Goal: Information Seeking & Learning: Learn about a topic

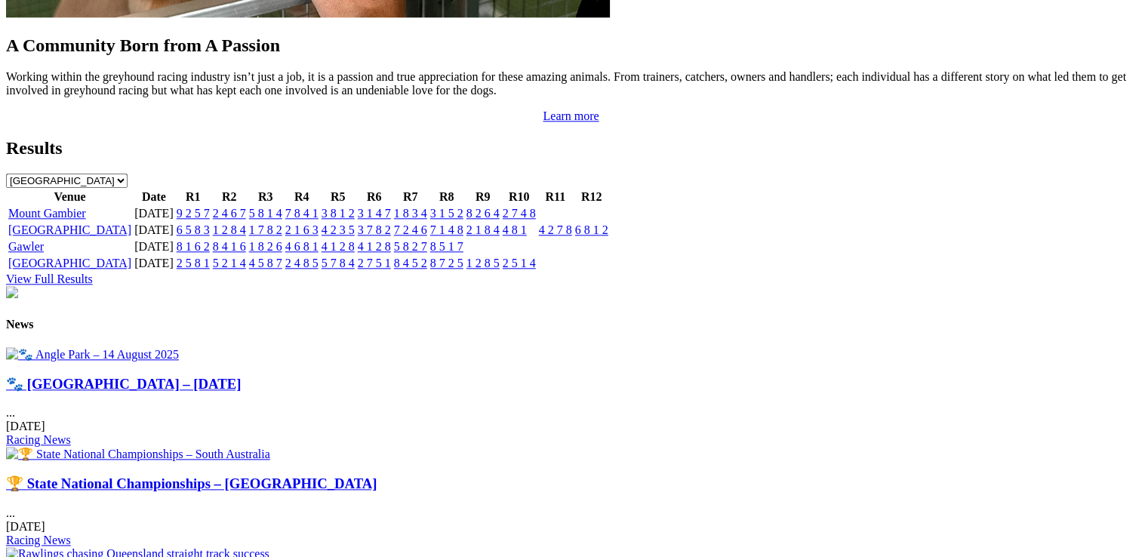
scroll to position [1661, 0]
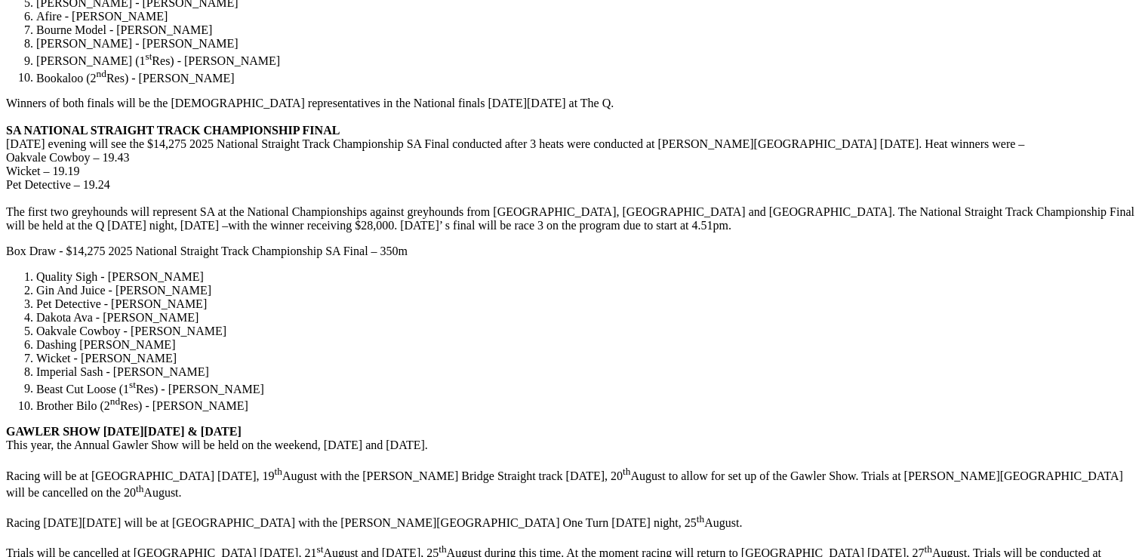
scroll to position [2416, 0]
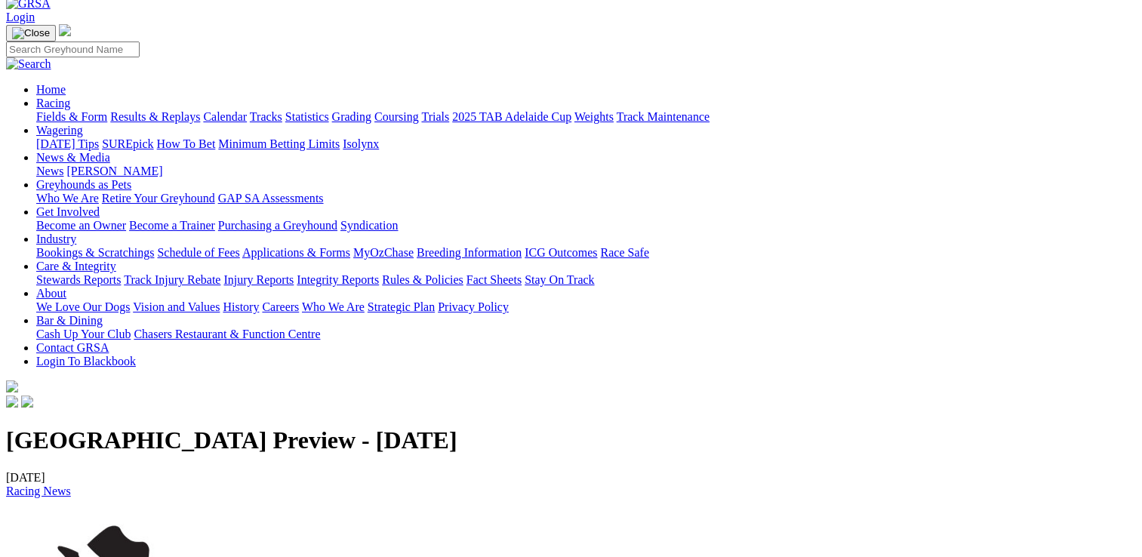
scroll to position [0, 0]
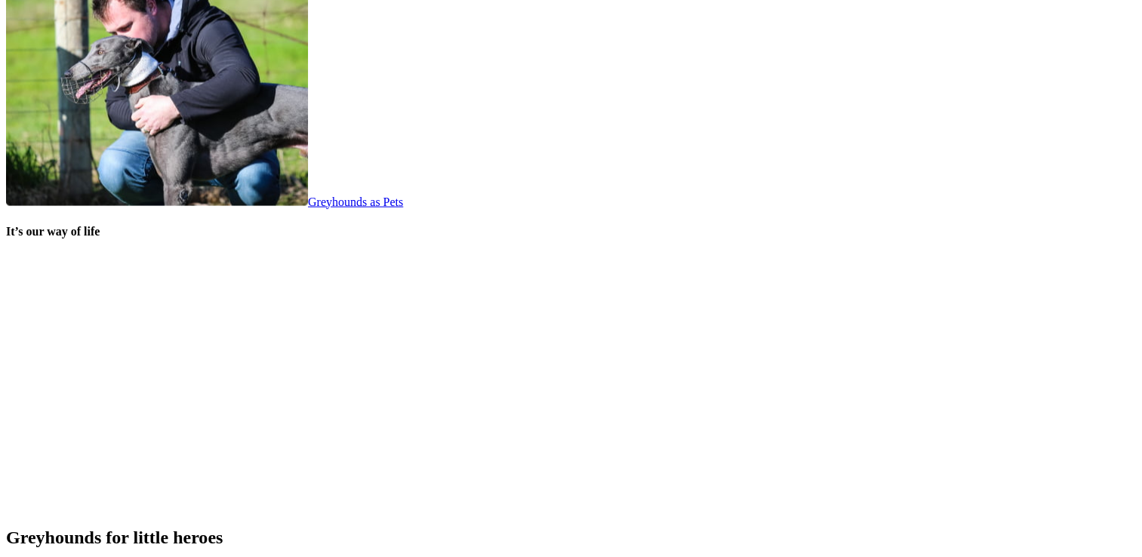
scroll to position [2945, 0]
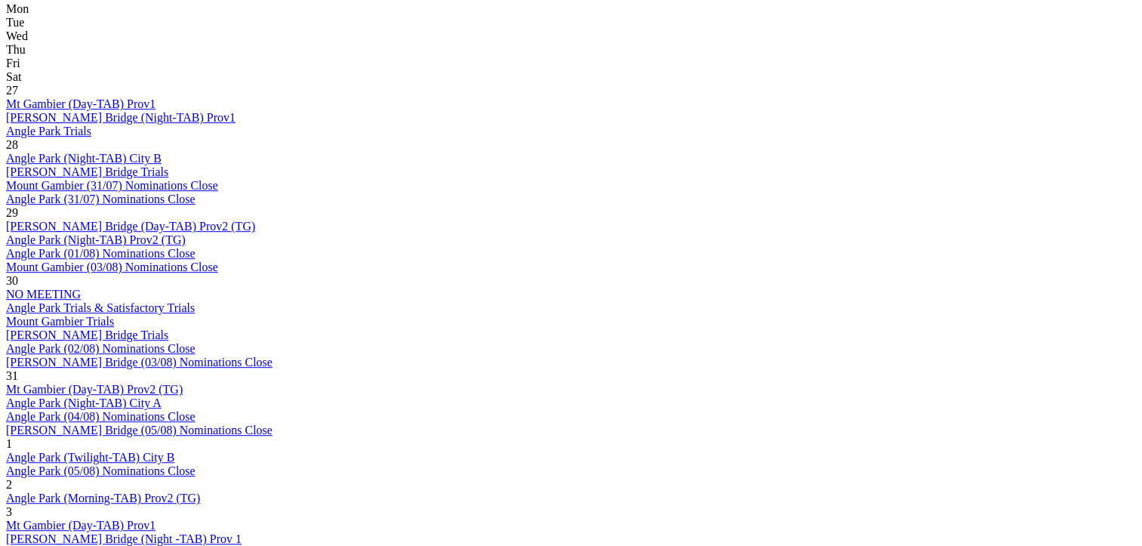
scroll to position [680, 0]
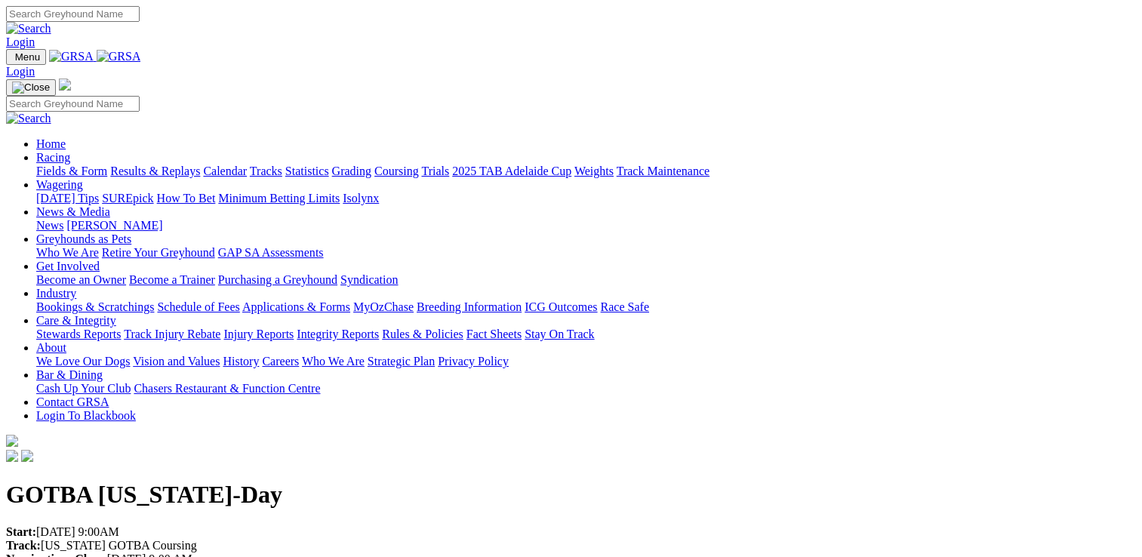
scroll to position [151, 0]
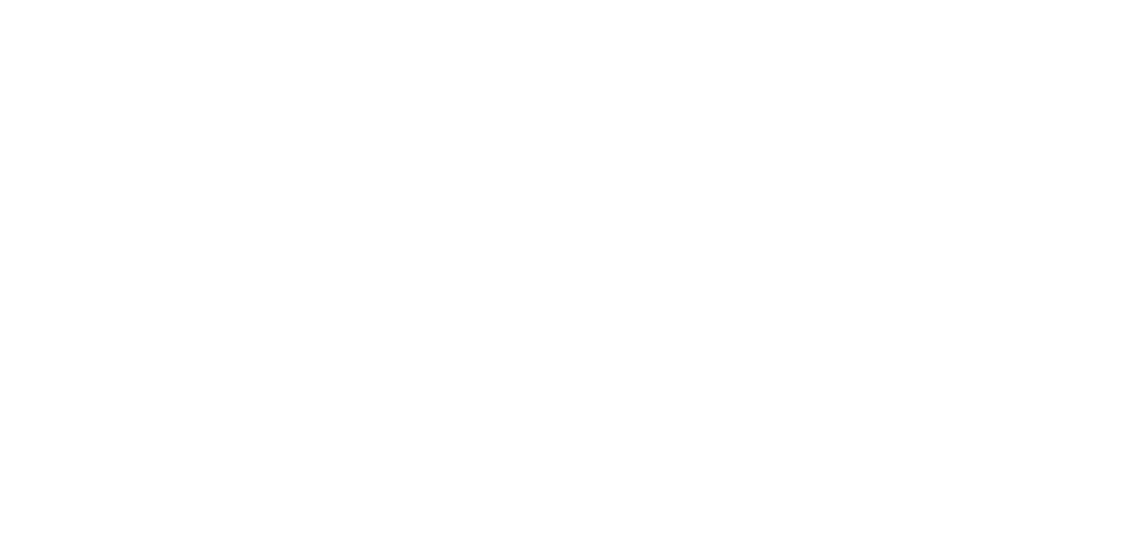
scroll to position [2901, 0]
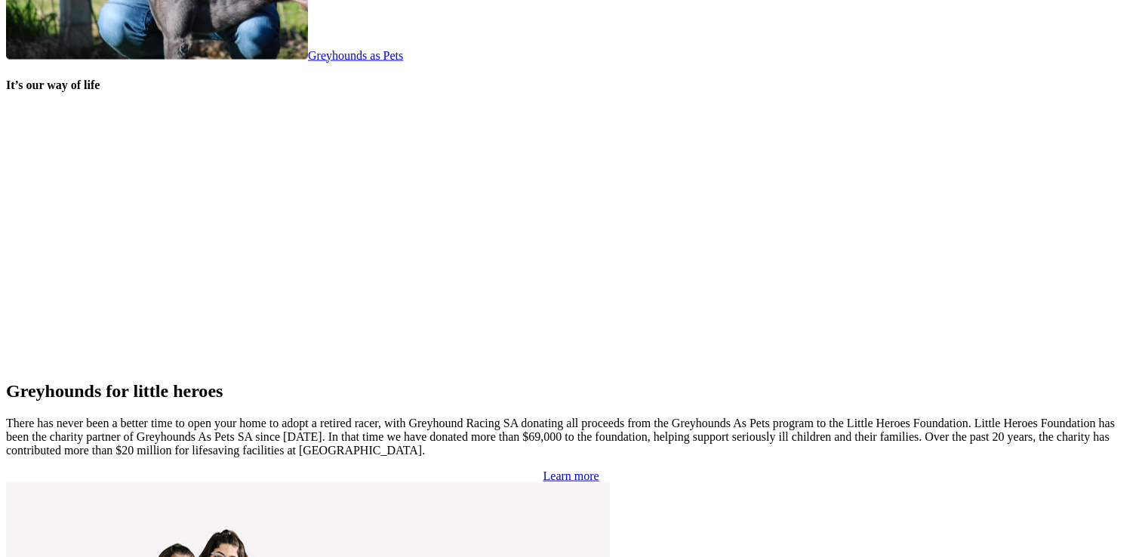
scroll to position [3283, 0]
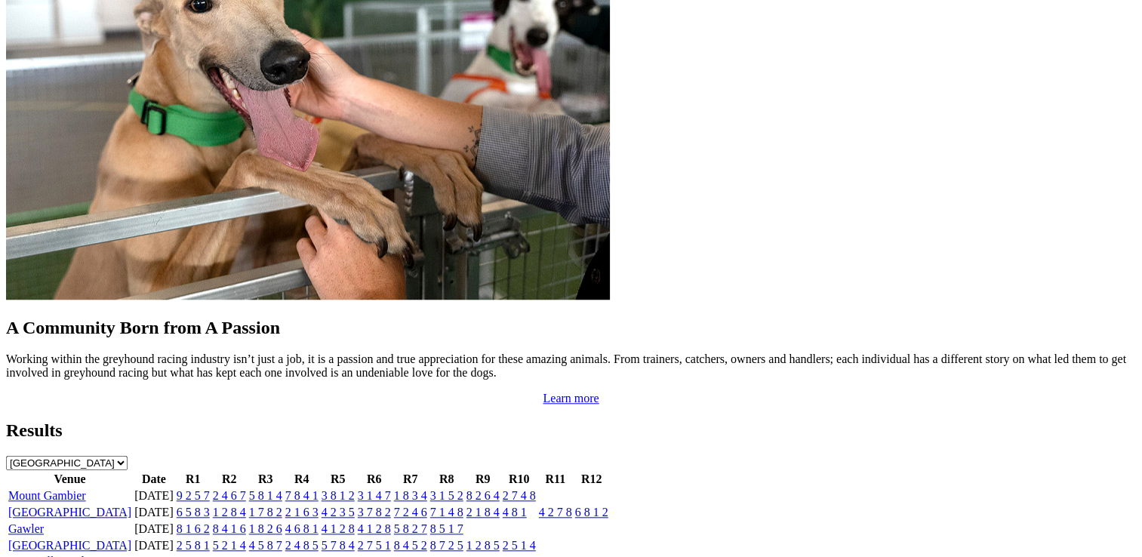
scroll to position [1359, 0]
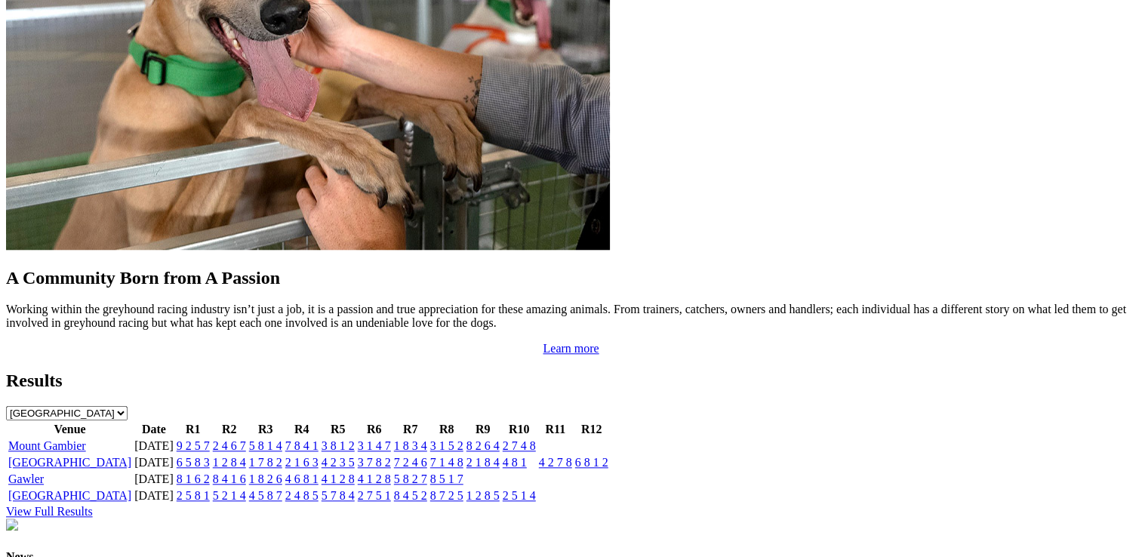
click at [93, 505] on link "View Full Results" at bounding box center [49, 511] width 87 height 13
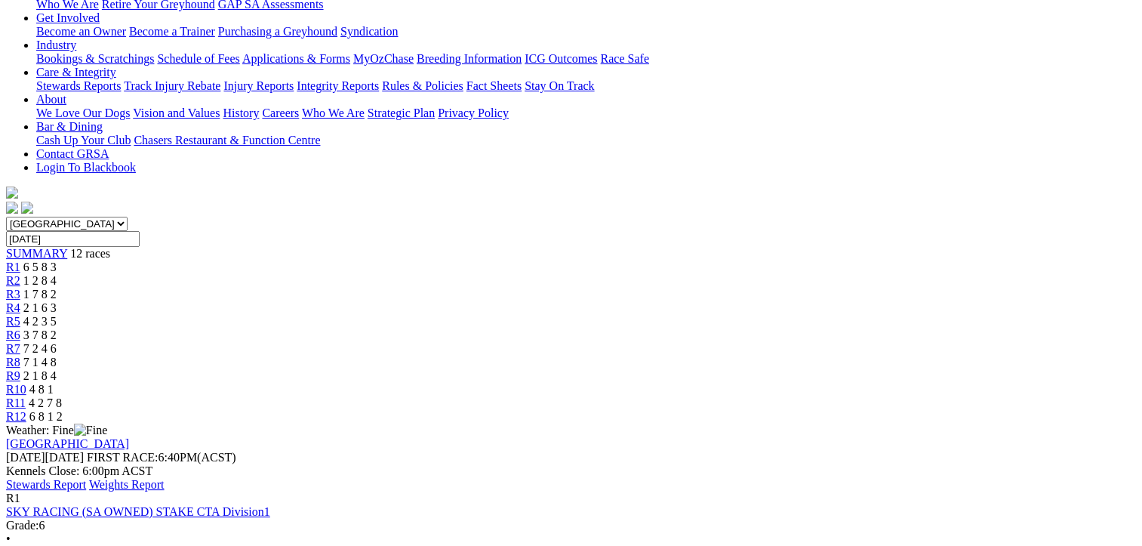
scroll to position [173, 0]
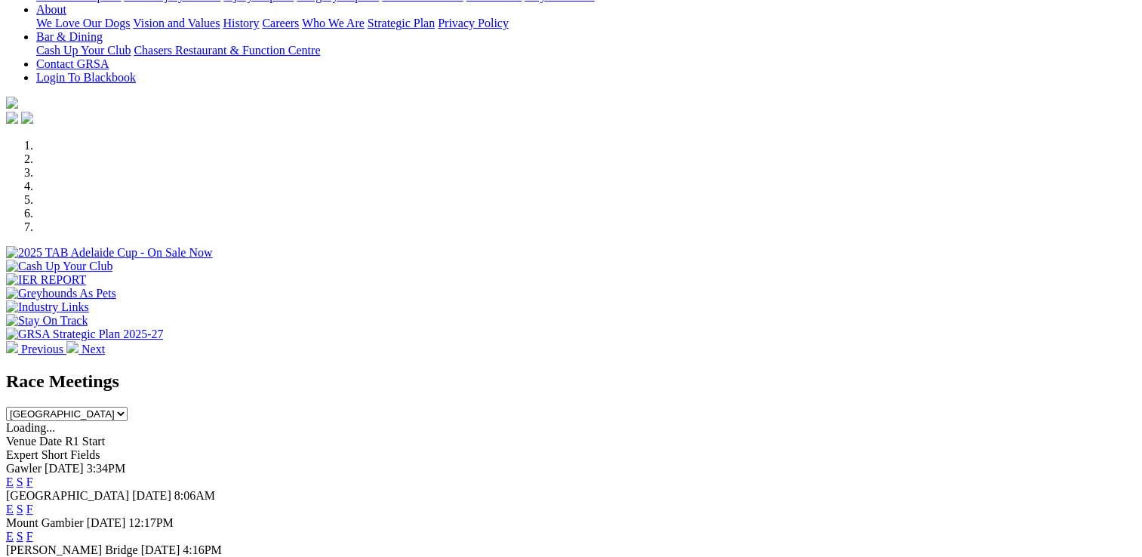
scroll to position [453, 0]
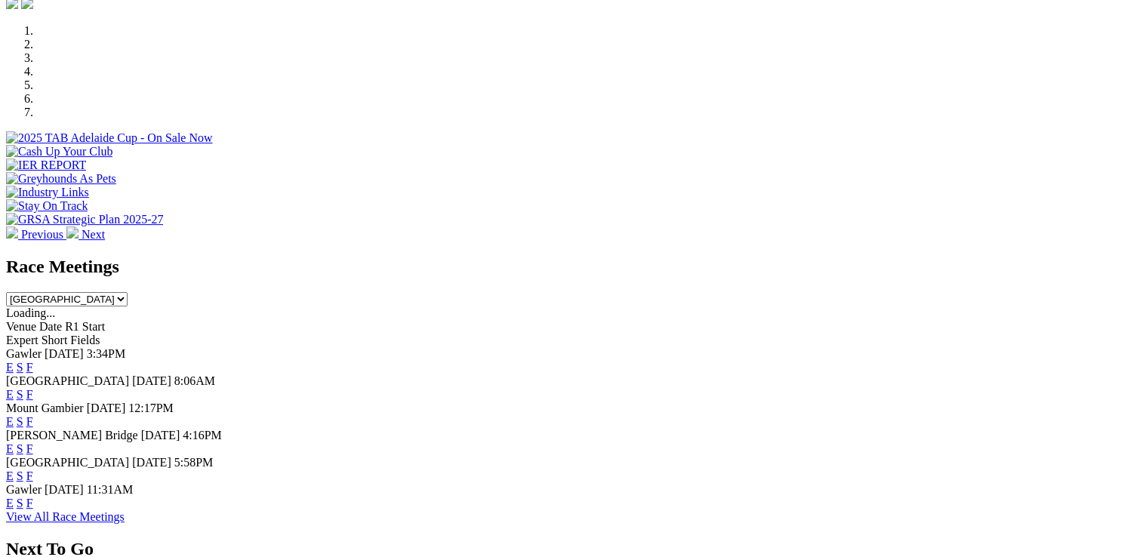
click at [84, 347] on span "[DATE]" at bounding box center [64, 353] width 39 height 13
click at [33, 361] on link "F" at bounding box center [29, 367] width 7 height 13
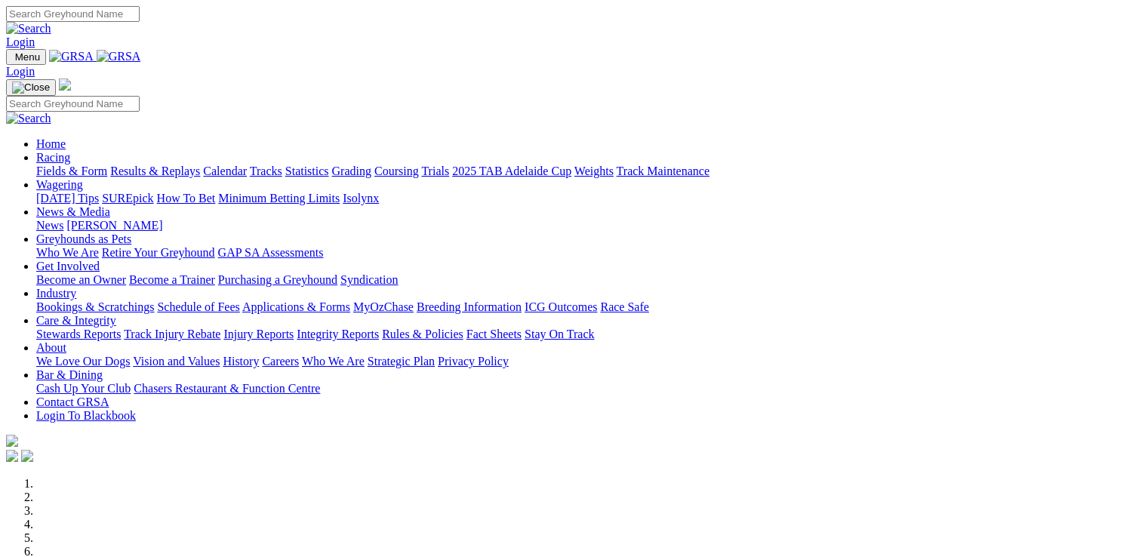
scroll to position [453, 0]
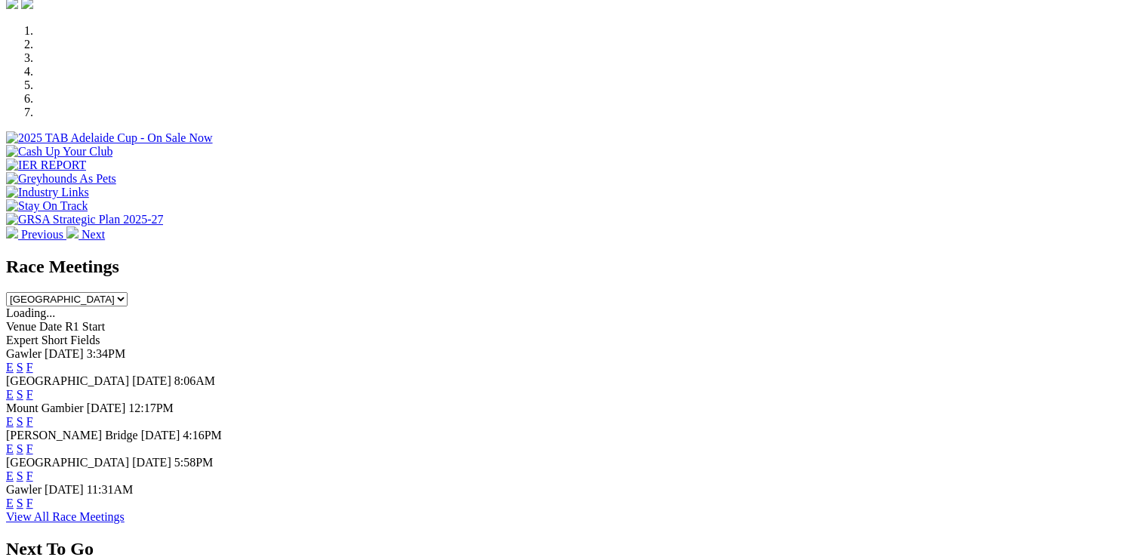
click at [33, 442] on link "F" at bounding box center [29, 448] width 7 height 13
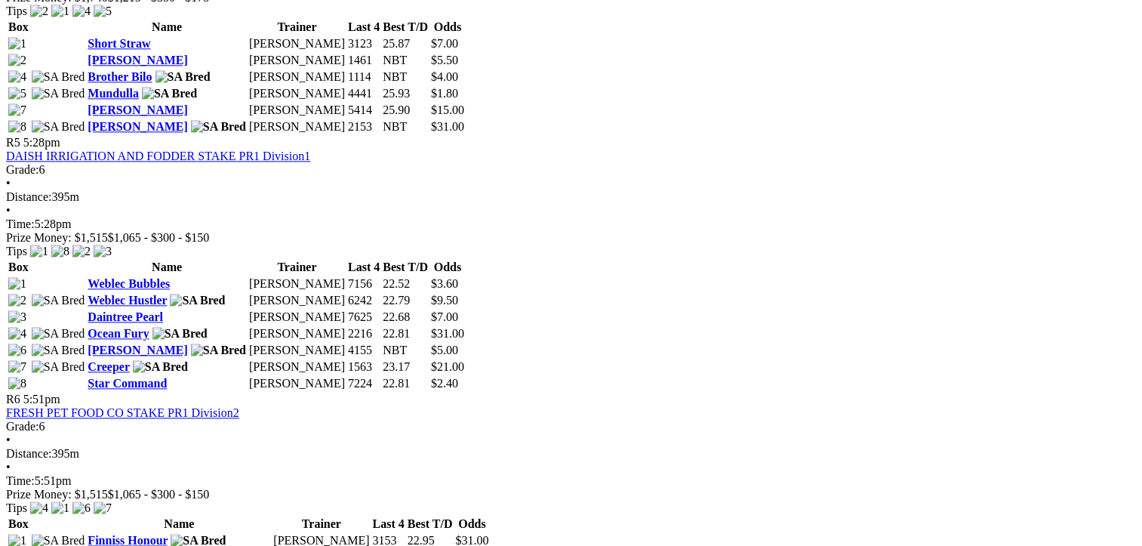
scroll to position [1737, 0]
